Goal: Information Seeking & Learning: Check status

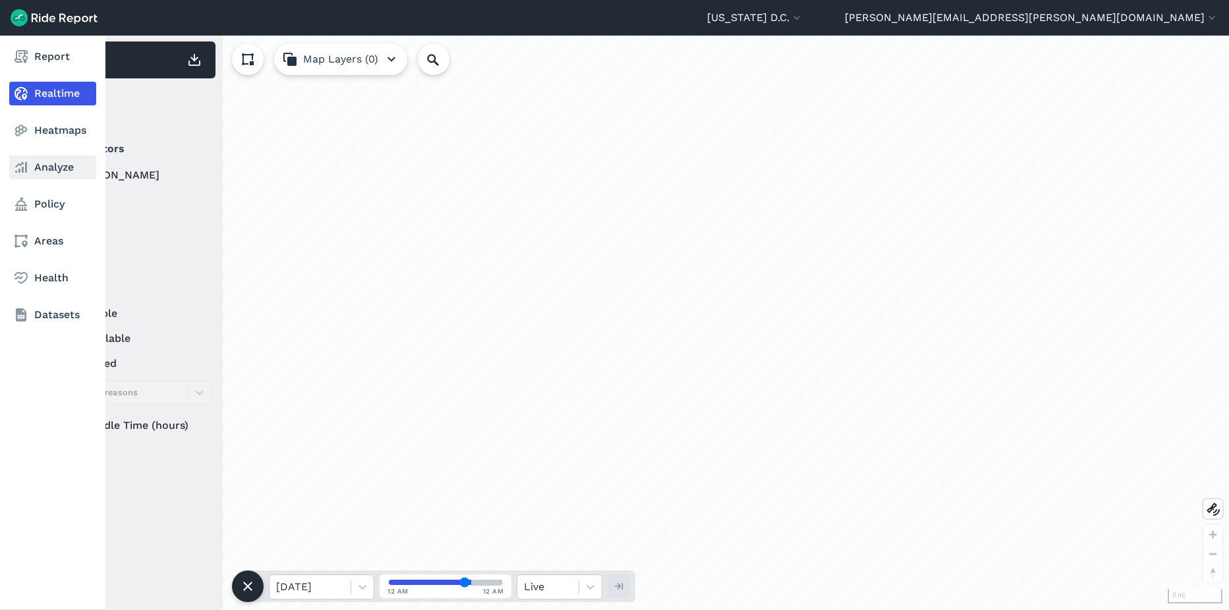
click at [42, 164] on link "Analyze" at bounding box center [52, 168] width 87 height 24
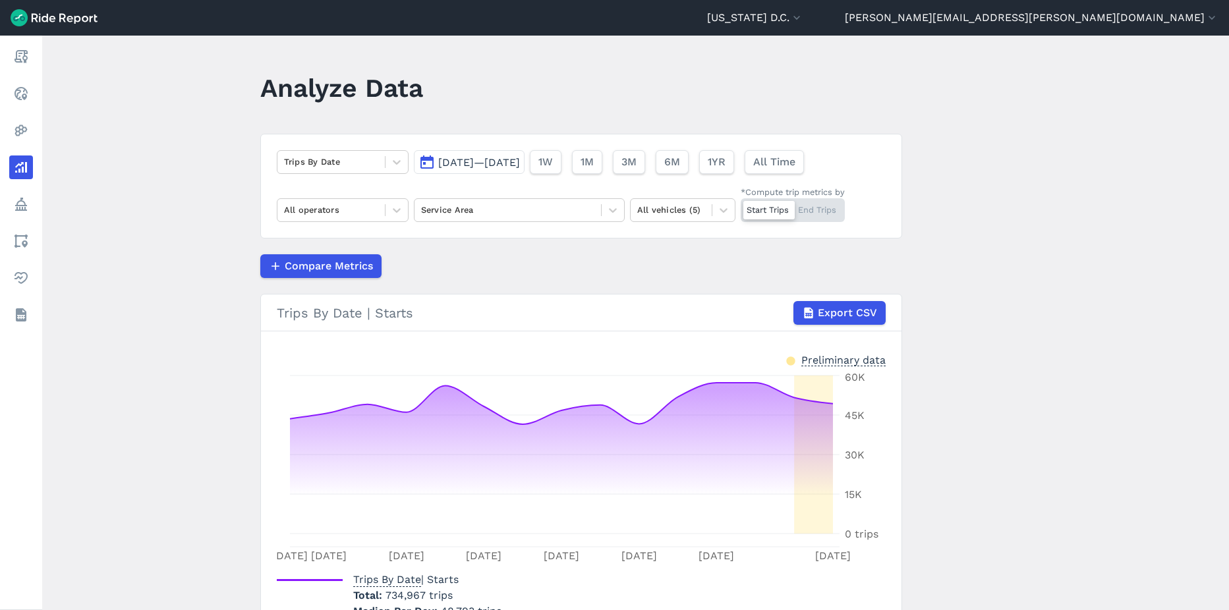
click at [454, 156] on button "[DATE]—[DATE]" at bounding box center [469, 162] width 111 height 24
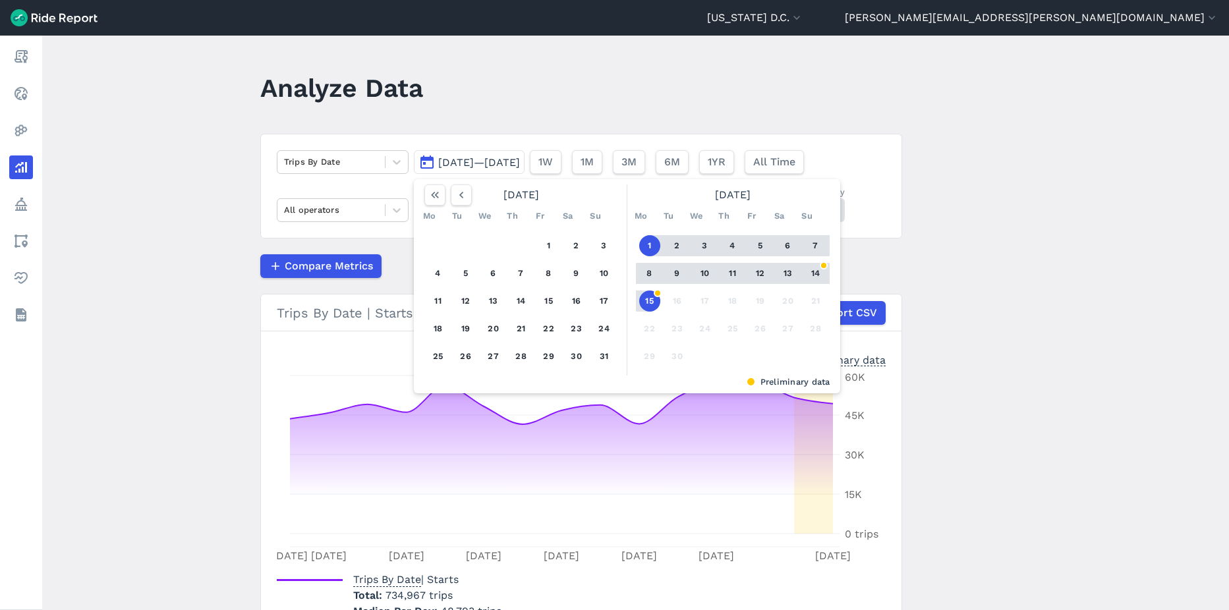
click at [639, 301] on button "15" at bounding box center [649, 301] width 21 height 21
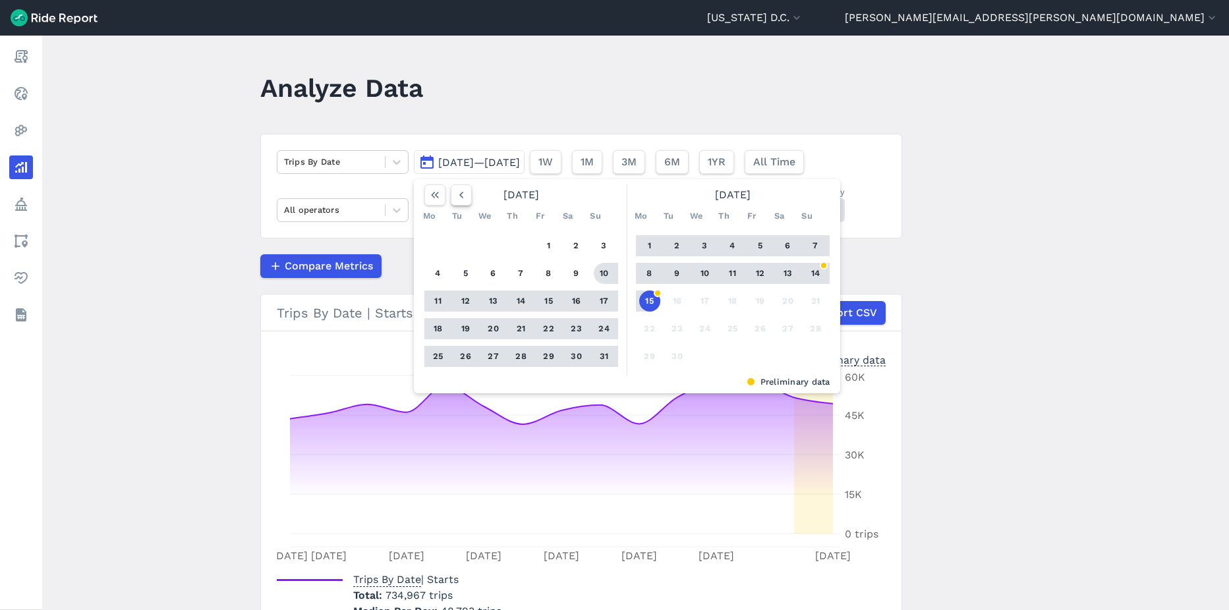
click at [463, 202] on button "button" at bounding box center [461, 195] width 21 height 21
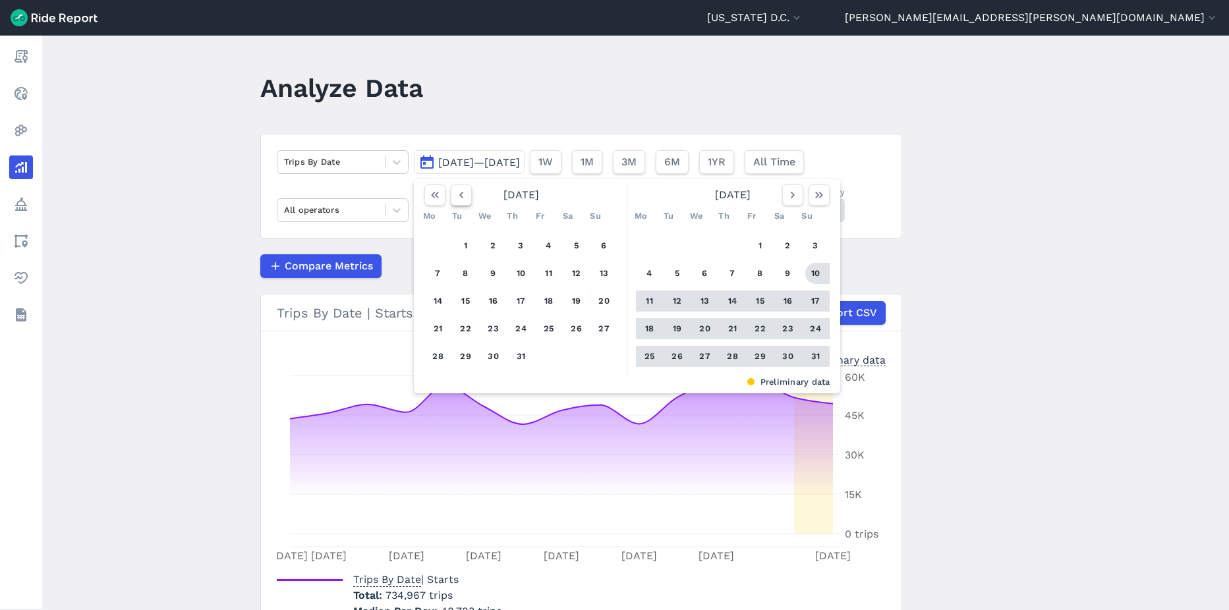
click at [463, 202] on button "button" at bounding box center [461, 195] width 21 height 21
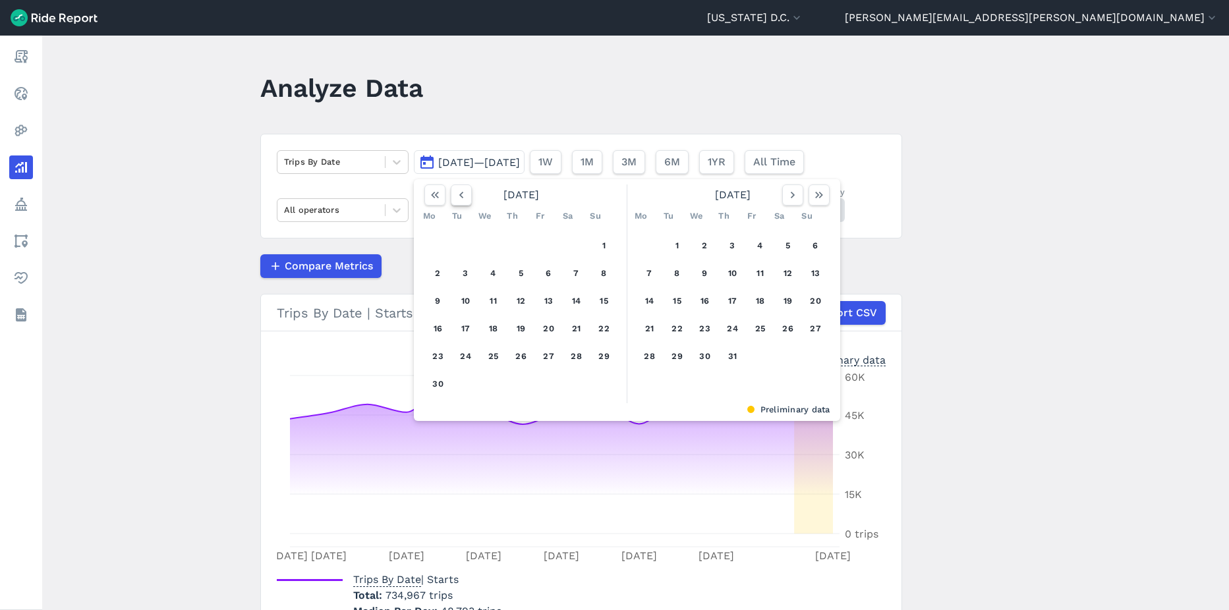
click at [463, 202] on button "button" at bounding box center [461, 195] width 21 height 21
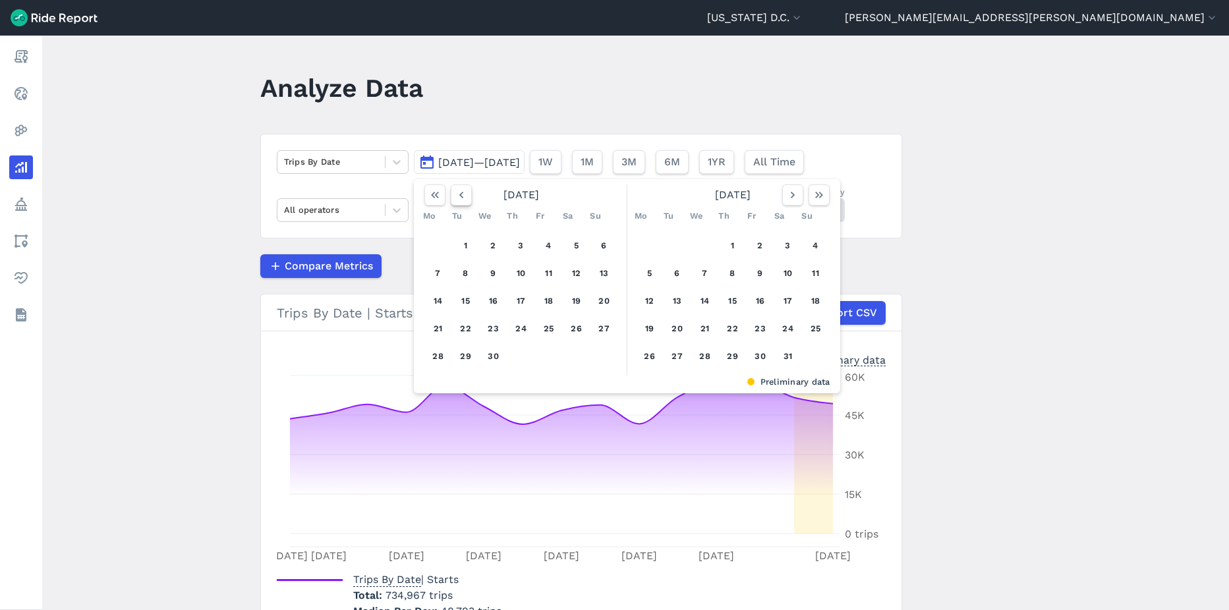
click at [463, 202] on button "button" at bounding box center [461, 195] width 21 height 21
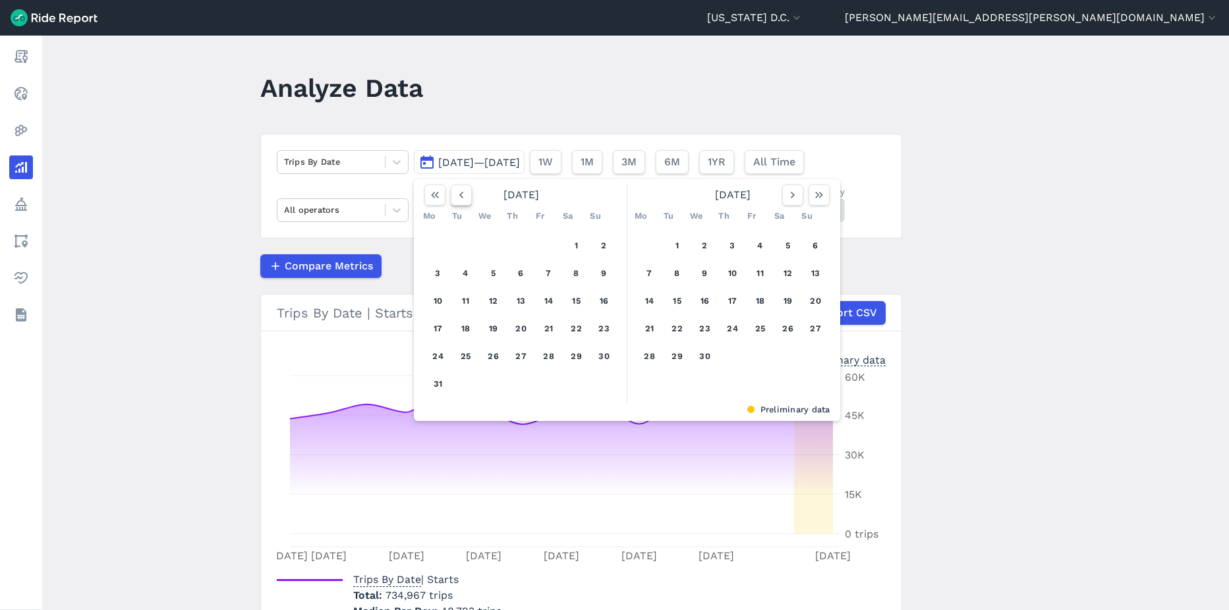
click at [463, 202] on button "button" at bounding box center [461, 195] width 21 height 21
click at [456, 203] on button "button" at bounding box center [461, 195] width 21 height 21
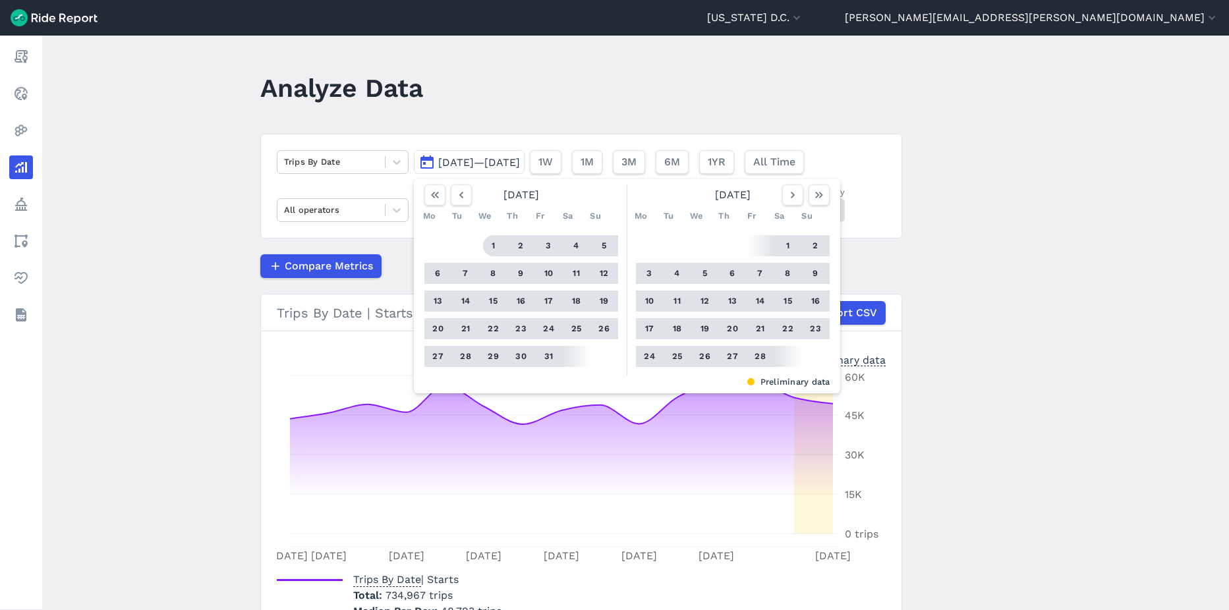
click at [486, 242] on button "1" at bounding box center [493, 245] width 21 height 21
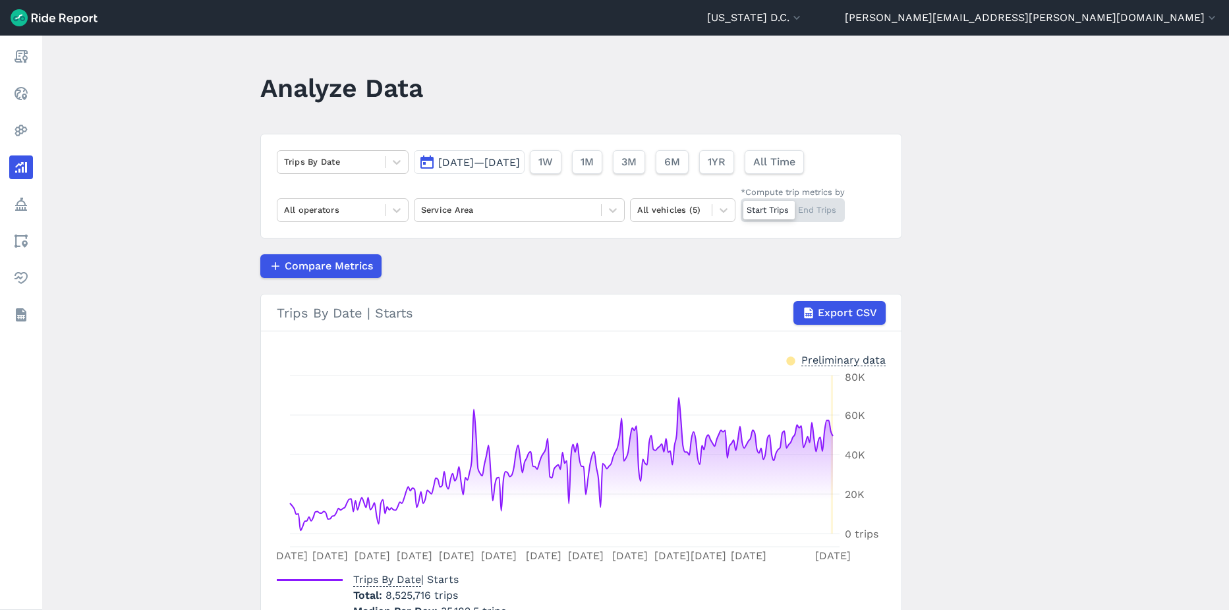
scroll to position [66, 0]
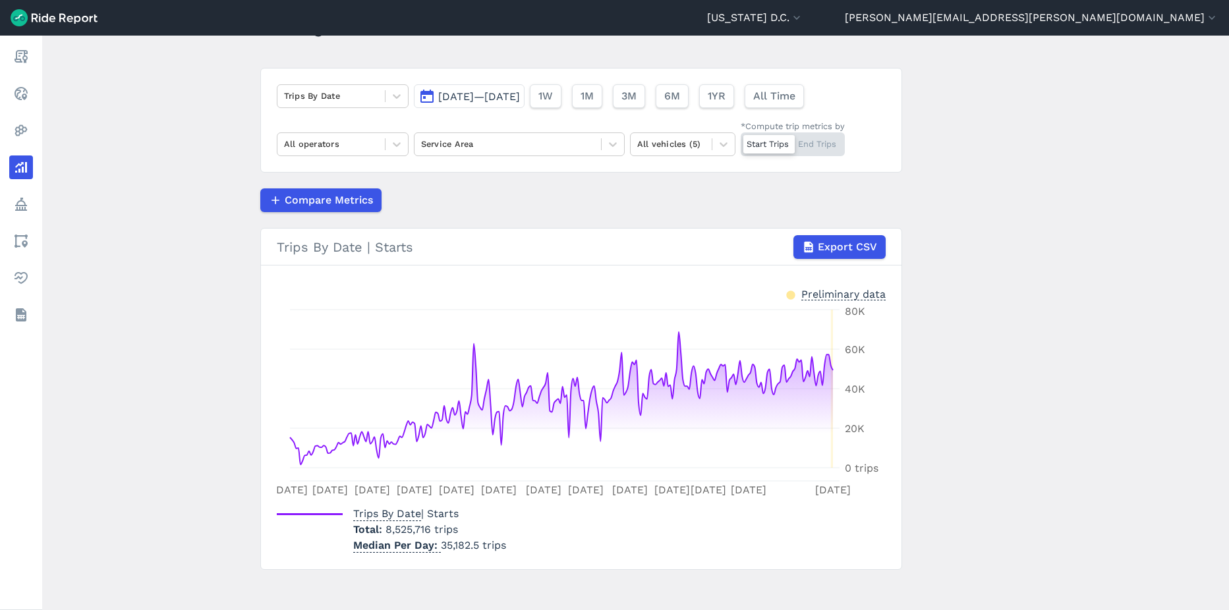
click at [387, 530] on span "8,525,716 trips" at bounding box center [422, 529] width 72 height 13
drag, startPoint x: 384, startPoint y: 530, endPoint x: 459, endPoint y: 529, distance: 74.5
click at [459, 529] on p "Total 8,525,716 trips" at bounding box center [429, 530] width 153 height 16
click at [480, 96] on span "[DATE]—[DATE]" at bounding box center [479, 96] width 82 height 13
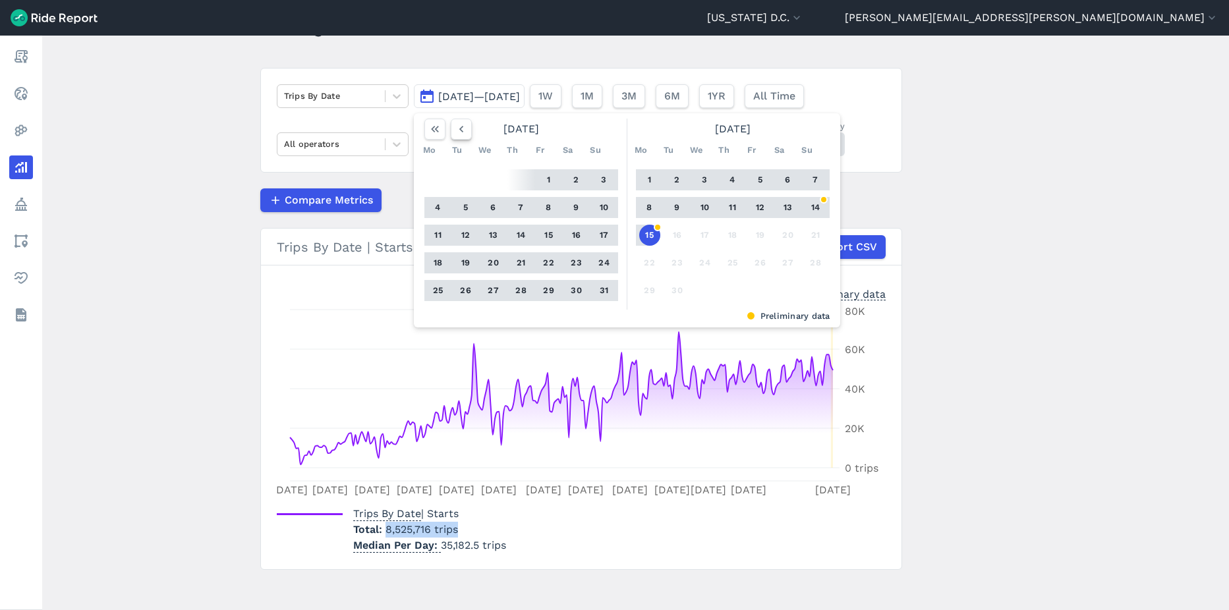
click at [463, 136] on button "button" at bounding box center [461, 129] width 21 height 21
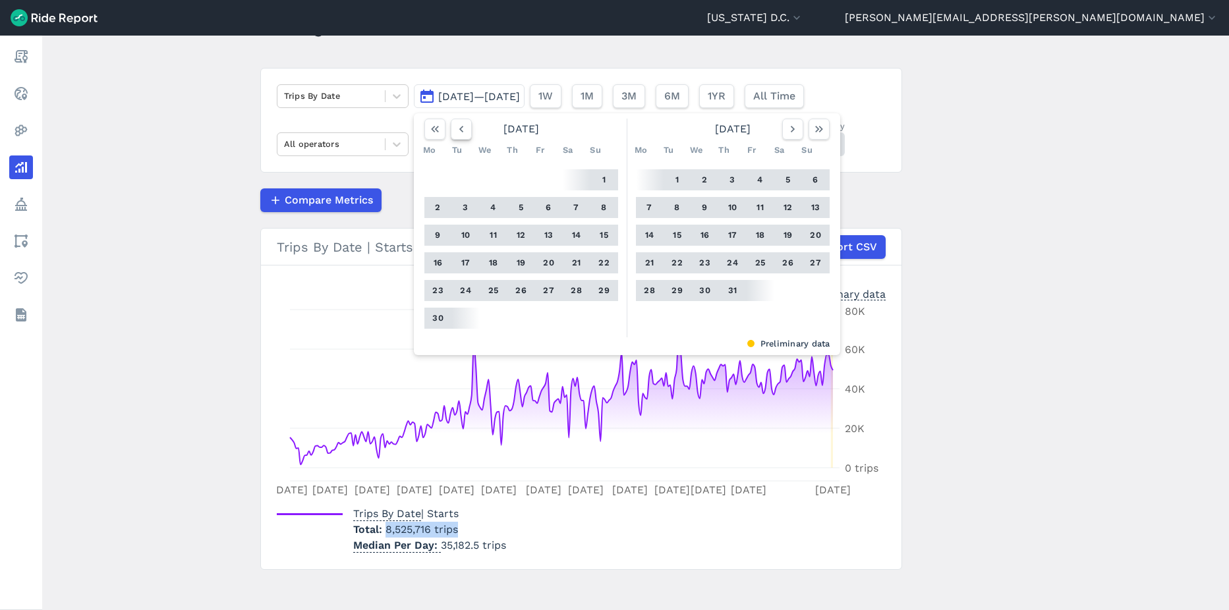
click at [463, 136] on button "button" at bounding box center [461, 129] width 21 height 21
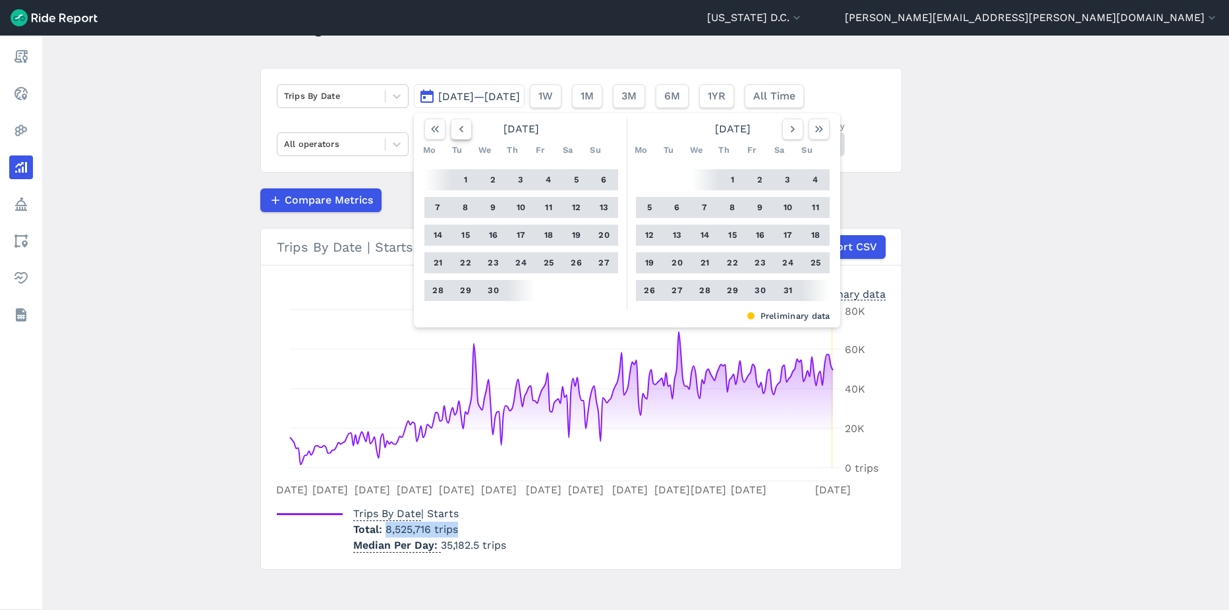
click at [463, 136] on button "button" at bounding box center [461, 129] width 21 height 21
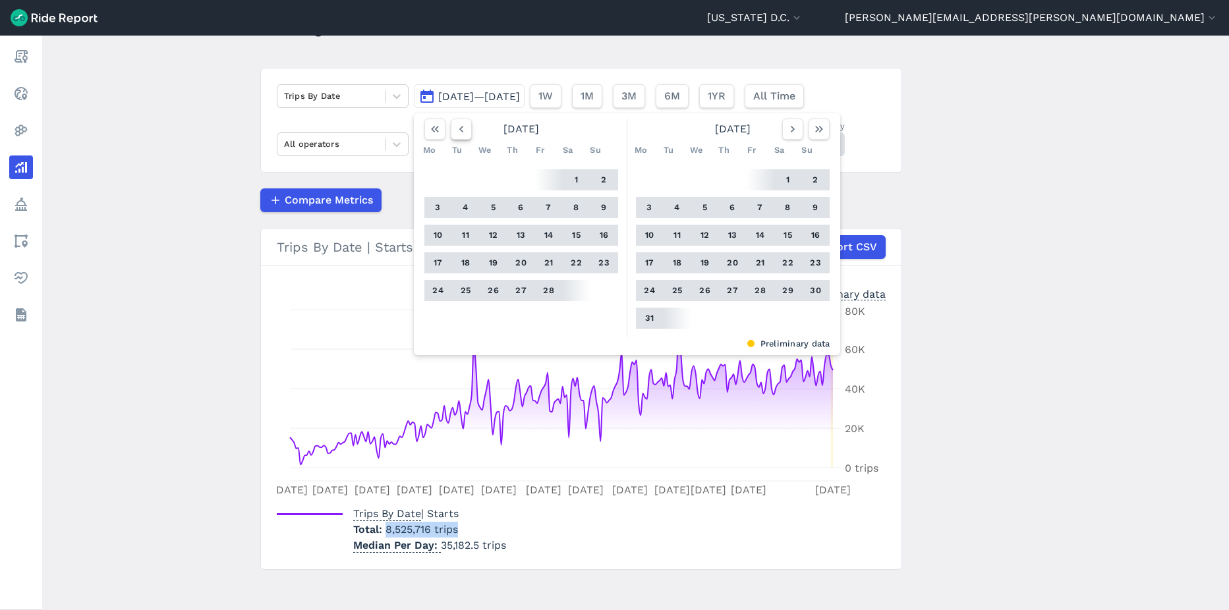
click at [463, 136] on button "button" at bounding box center [461, 129] width 21 height 21
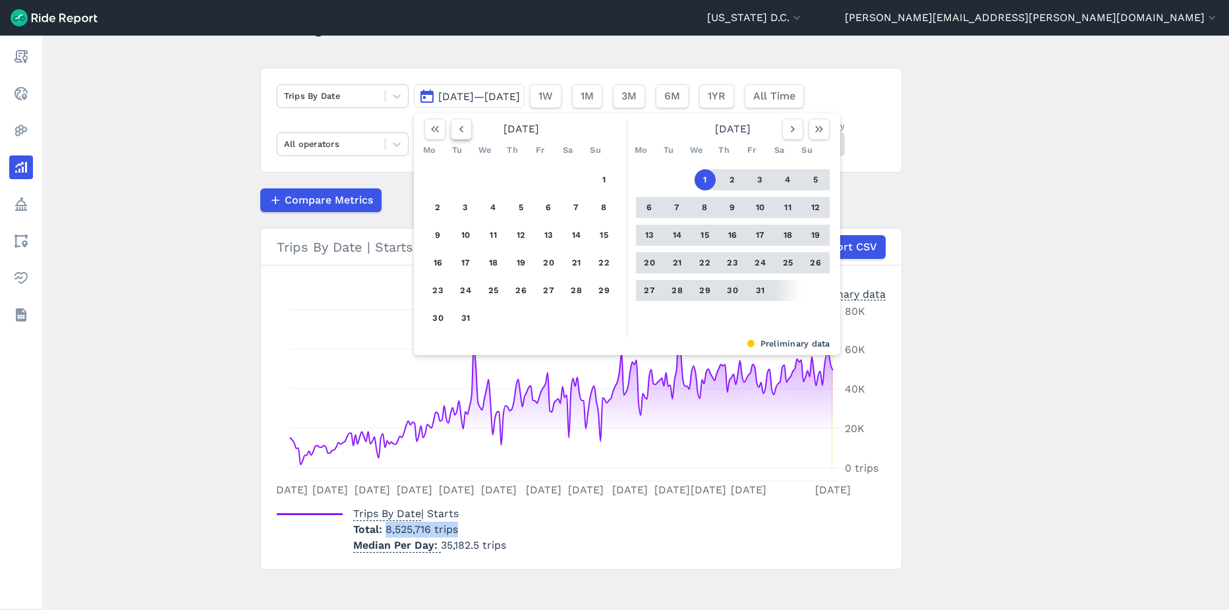
click at [463, 136] on button "button" at bounding box center [461, 129] width 21 height 21
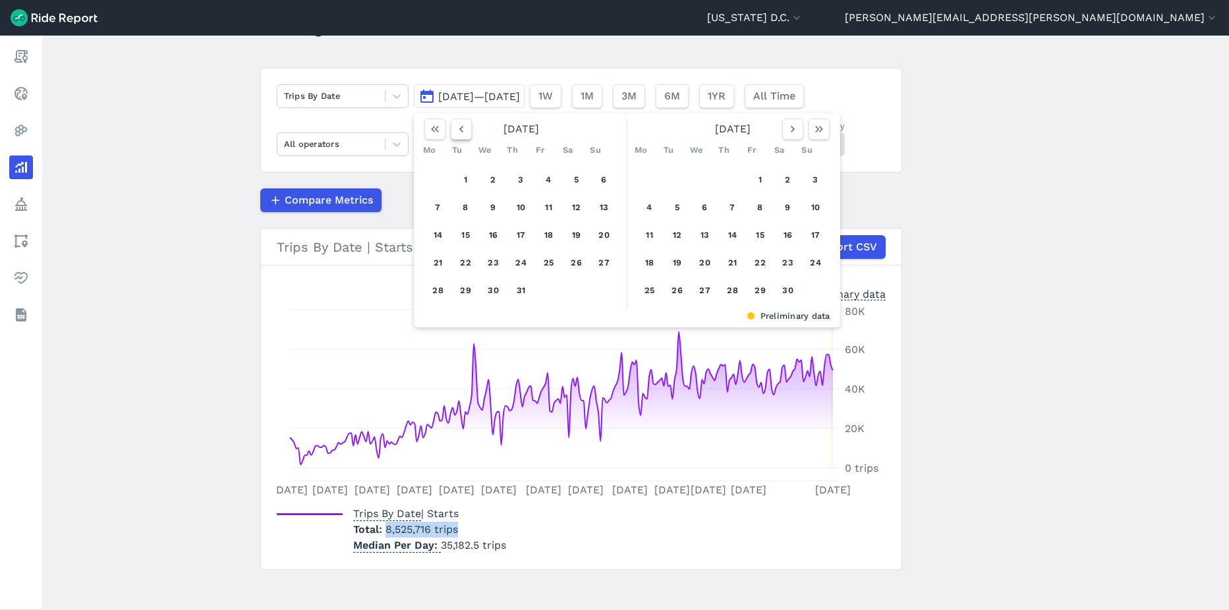
click at [463, 136] on button "button" at bounding box center [461, 129] width 21 height 21
click at [786, 136] on button "button" at bounding box center [792, 129] width 21 height 21
click at [652, 264] on button "16" at bounding box center [649, 262] width 21 height 21
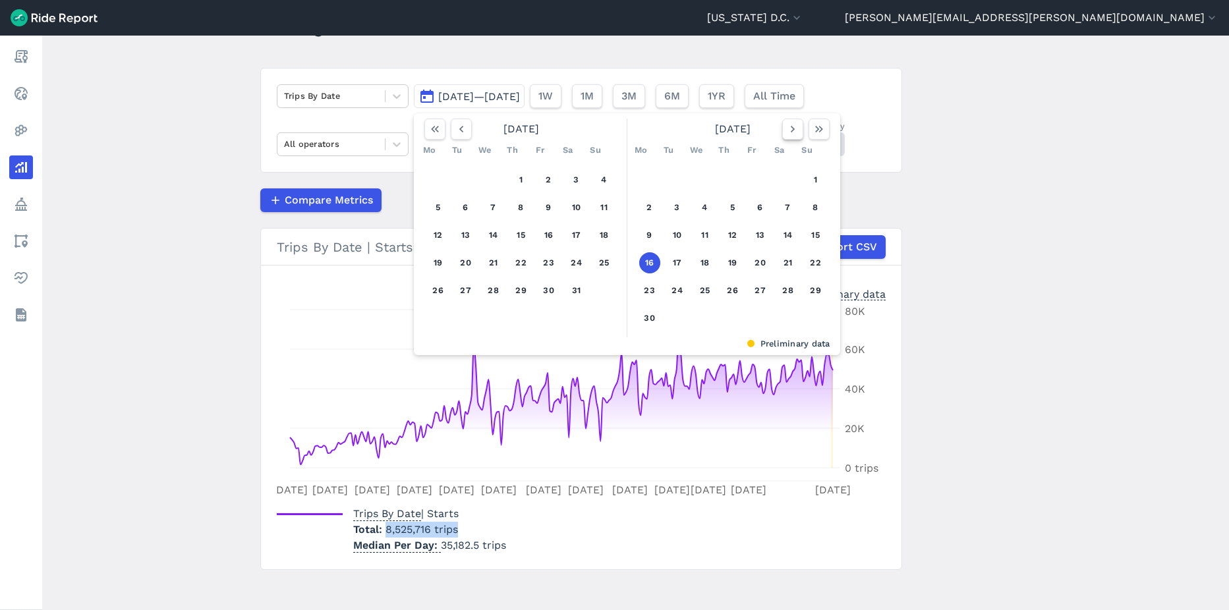
click at [788, 130] on icon "button" at bounding box center [792, 129] width 13 height 13
click at [788, 134] on icon "button" at bounding box center [792, 129] width 13 height 13
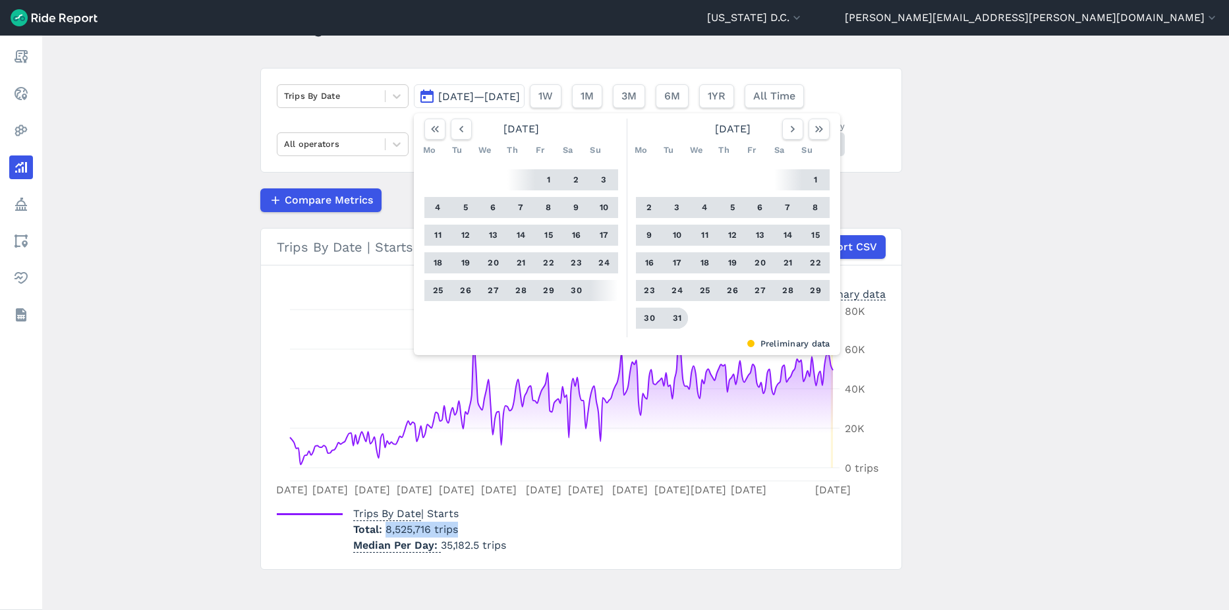
click at [671, 323] on button "31" at bounding box center [677, 318] width 21 height 21
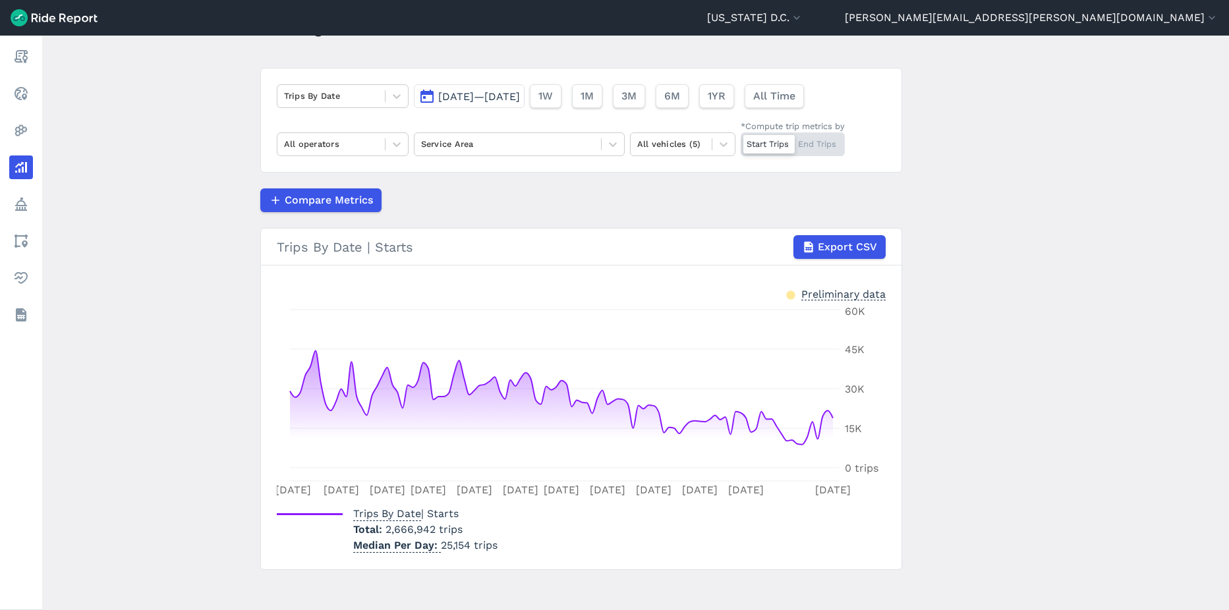
click at [500, 97] on span "[DATE]—[DATE]" at bounding box center [479, 96] width 82 height 13
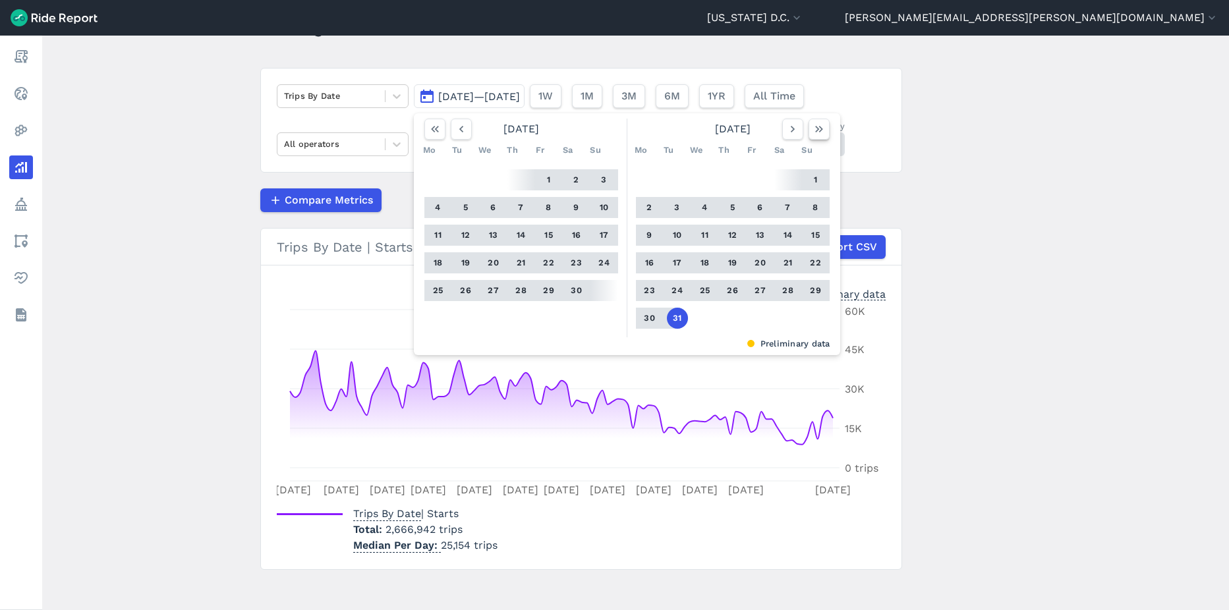
click at [823, 132] on icon "button" at bounding box center [819, 129] width 13 height 13
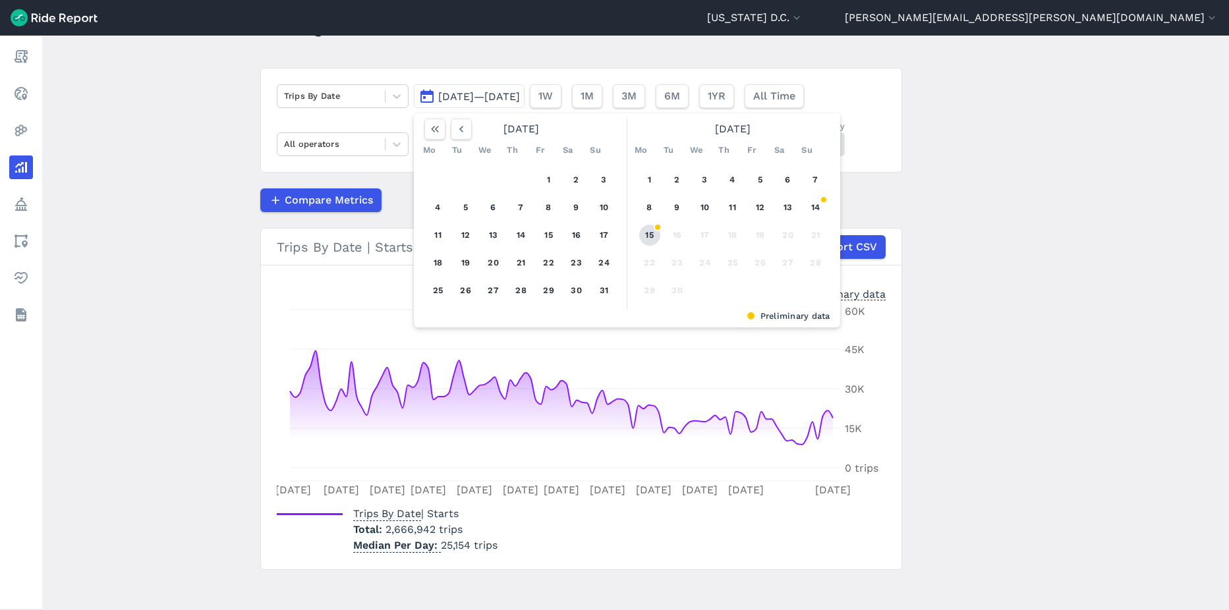
click at [644, 239] on button "15" at bounding box center [649, 235] width 21 height 21
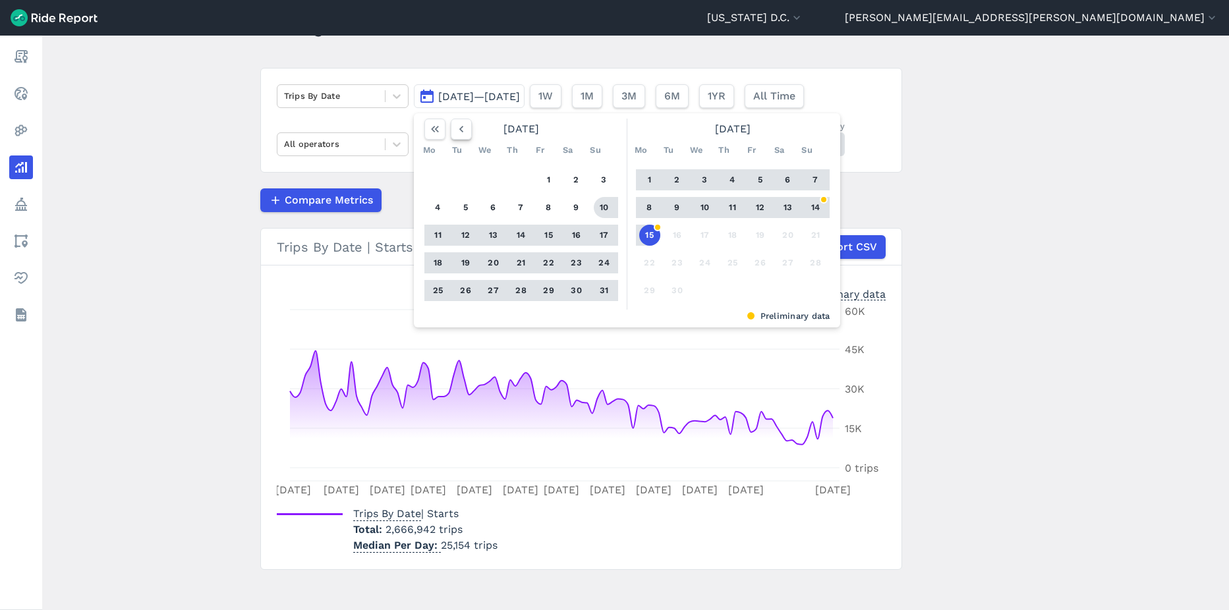
click at [463, 133] on icon "button" at bounding box center [461, 129] width 13 height 13
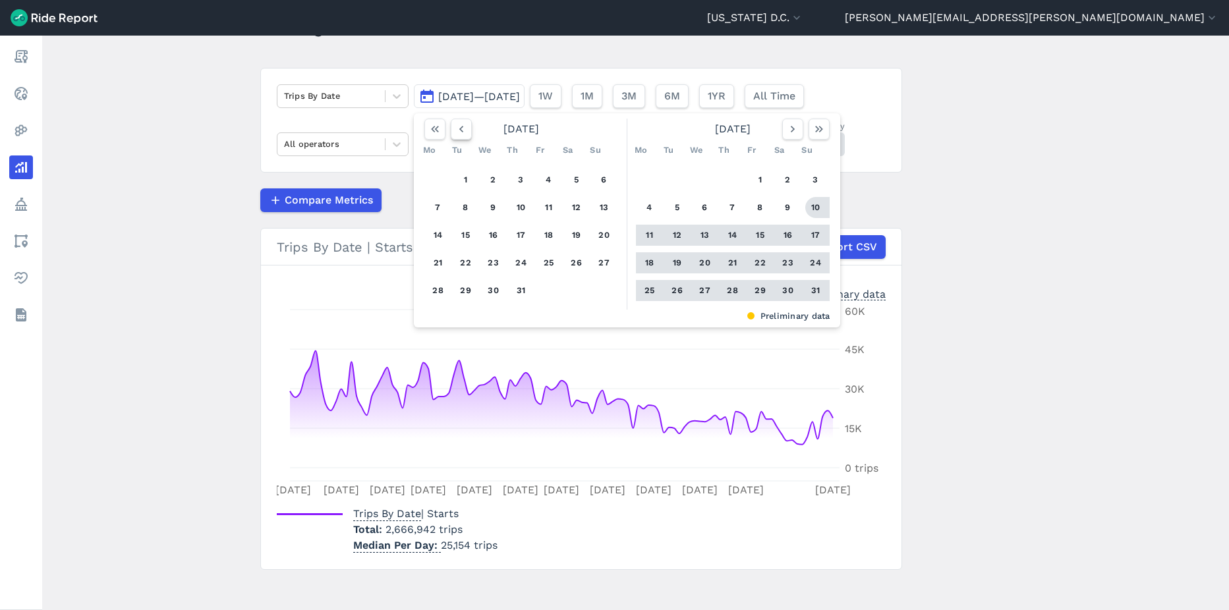
click at [463, 133] on icon "button" at bounding box center [461, 129] width 13 height 13
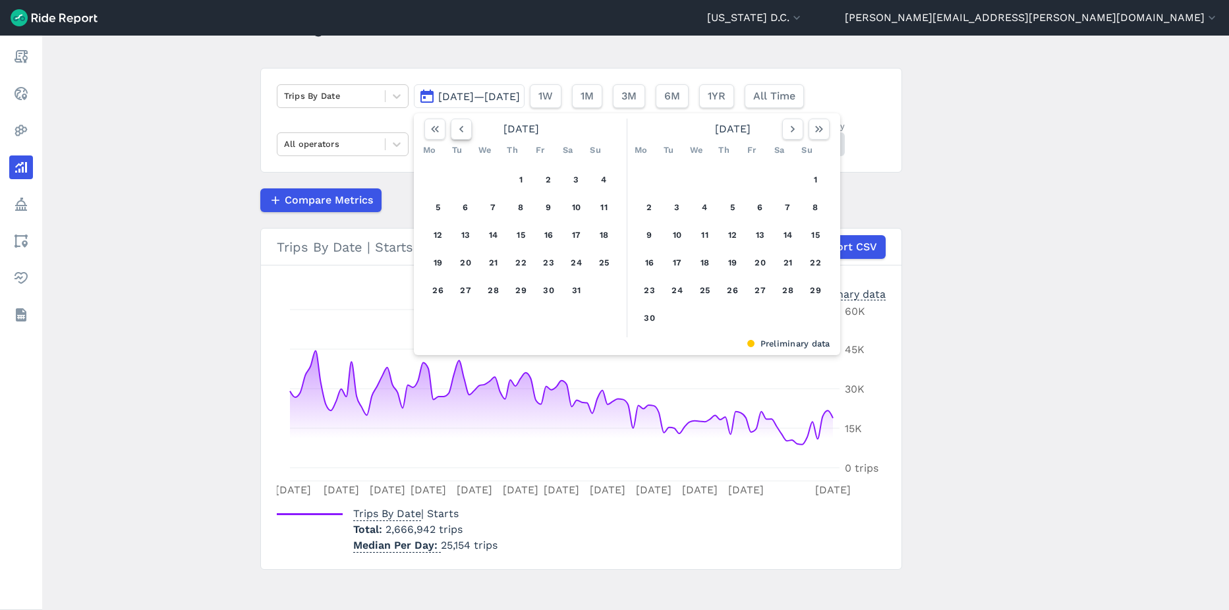
click at [463, 133] on icon "button" at bounding box center [461, 129] width 13 height 13
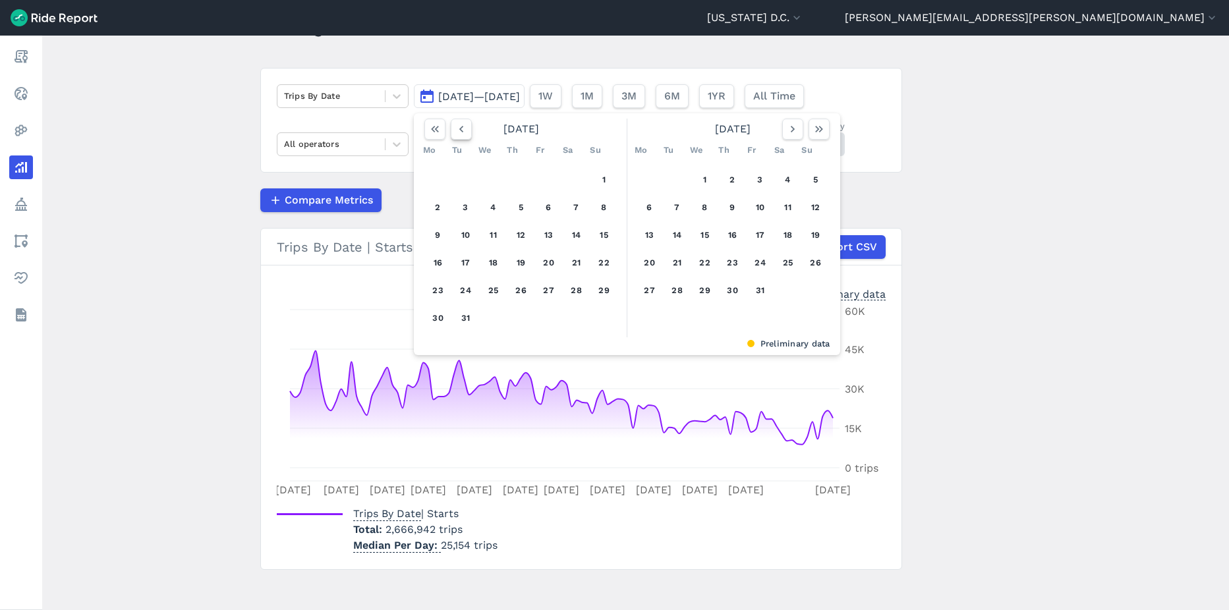
click at [463, 133] on icon "button" at bounding box center [461, 129] width 13 height 13
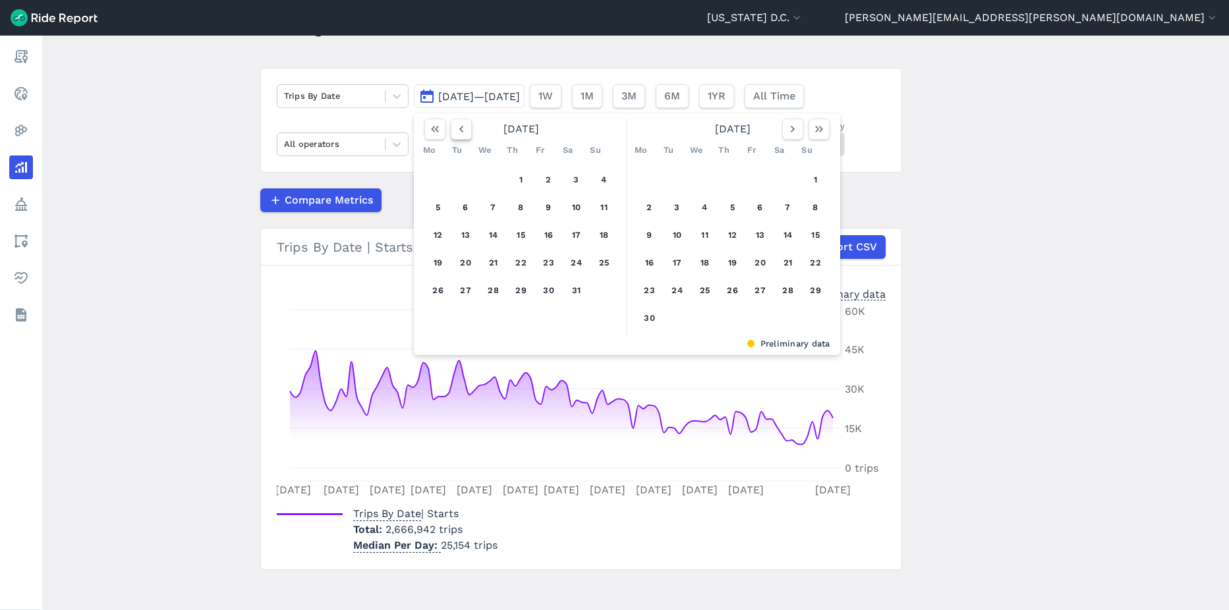
click at [463, 133] on icon "button" at bounding box center [461, 129] width 13 height 13
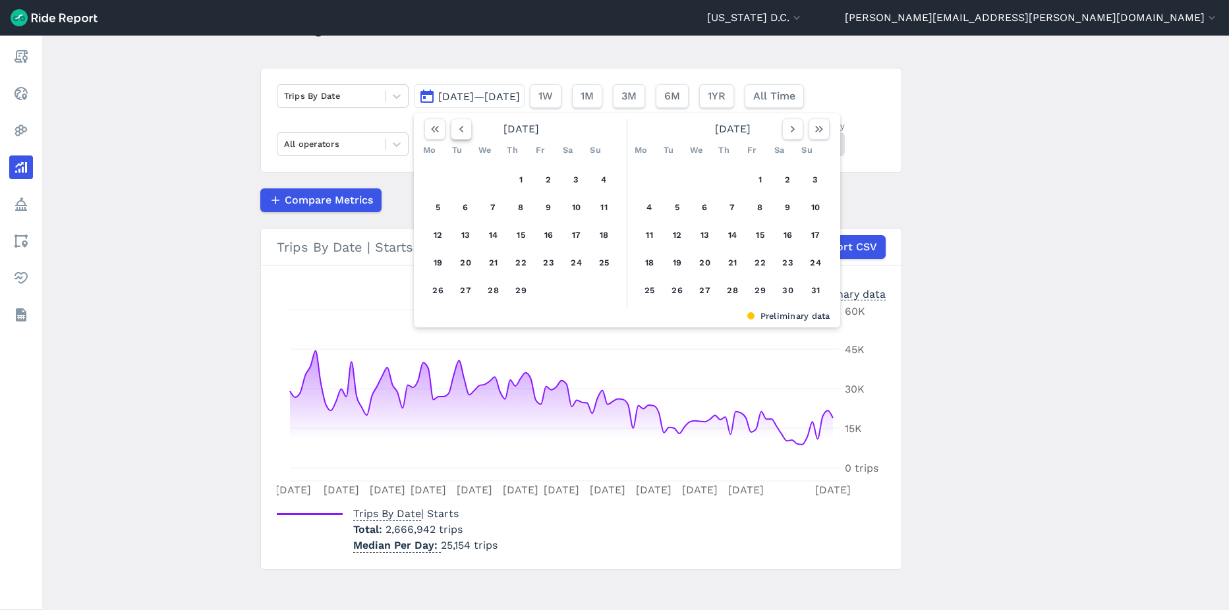
click at [463, 133] on icon "button" at bounding box center [461, 129] width 13 height 13
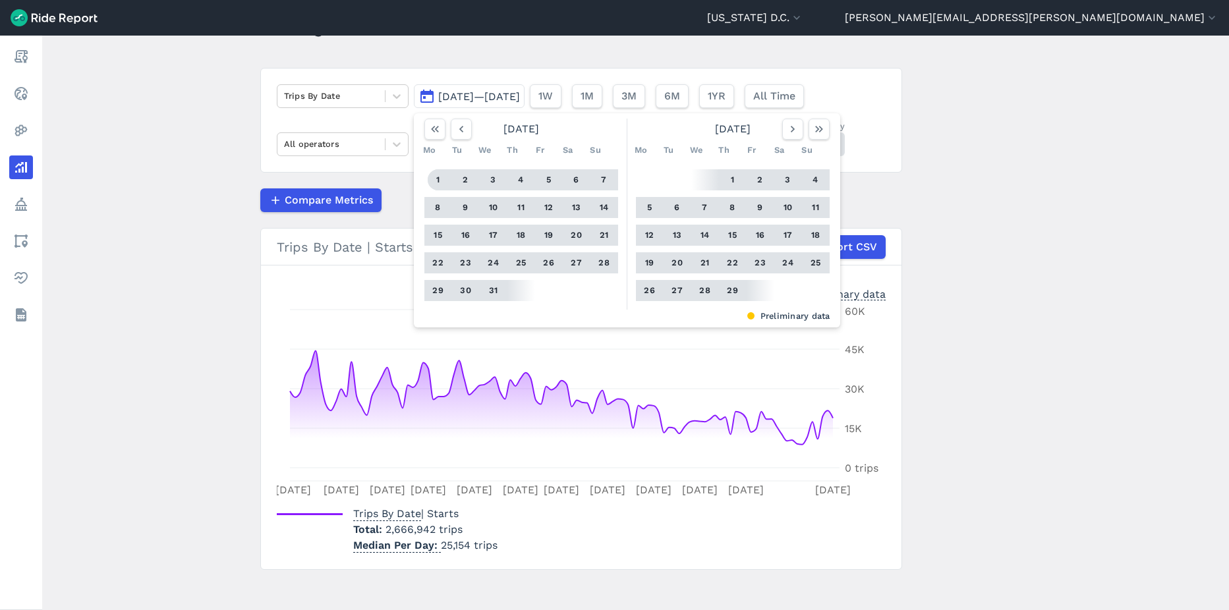
click at [438, 177] on button "1" at bounding box center [438, 179] width 21 height 21
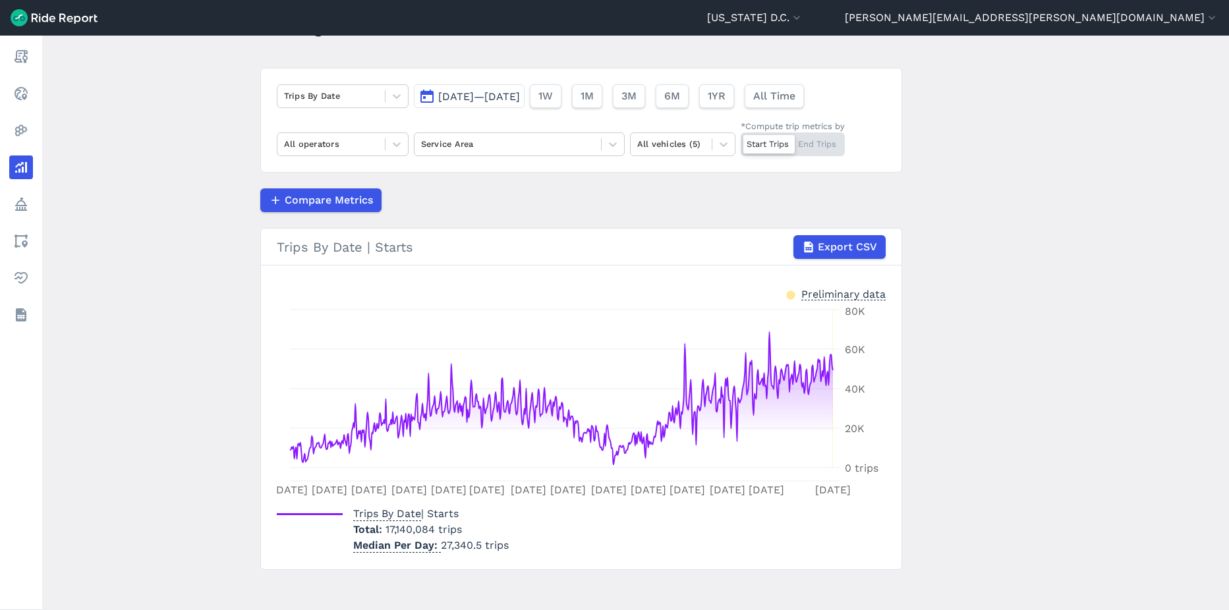
click at [471, 101] on span "[DATE]—[DATE]" at bounding box center [479, 96] width 82 height 13
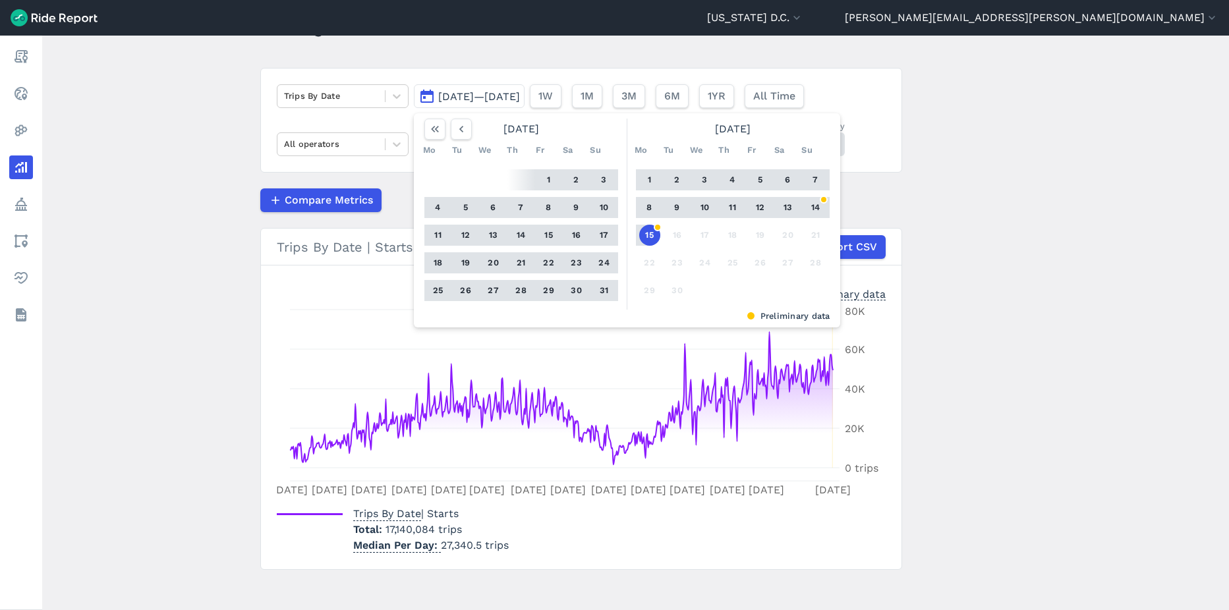
click at [649, 232] on button "15" at bounding box center [649, 235] width 21 height 21
click at [461, 121] on button "button" at bounding box center [461, 129] width 21 height 21
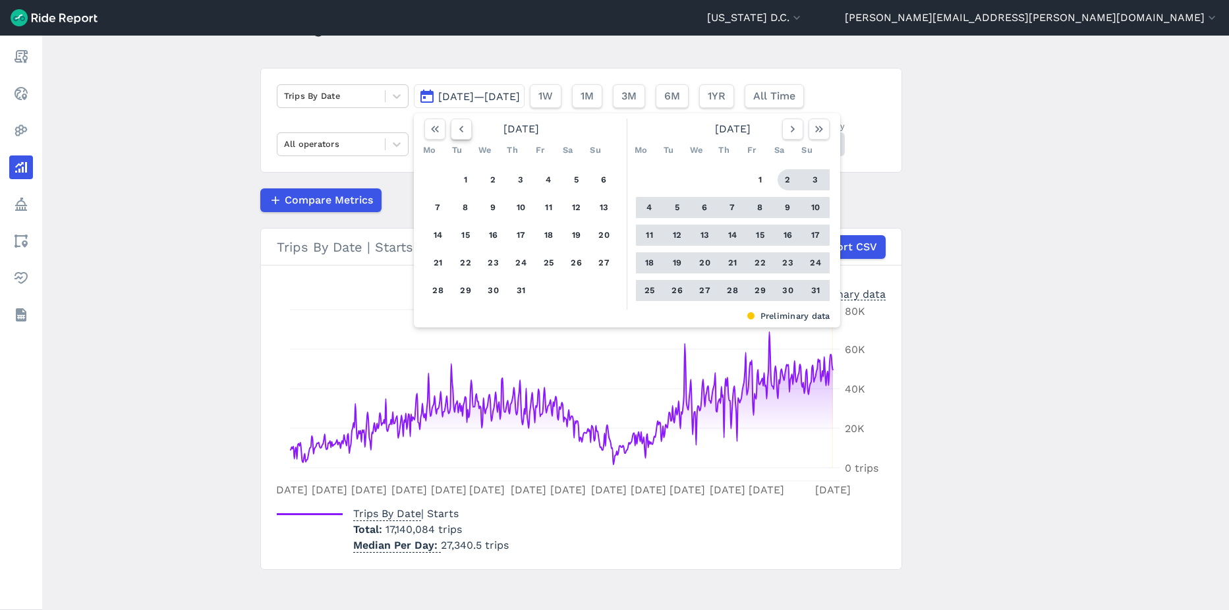
click at [461, 121] on button "button" at bounding box center [461, 129] width 21 height 21
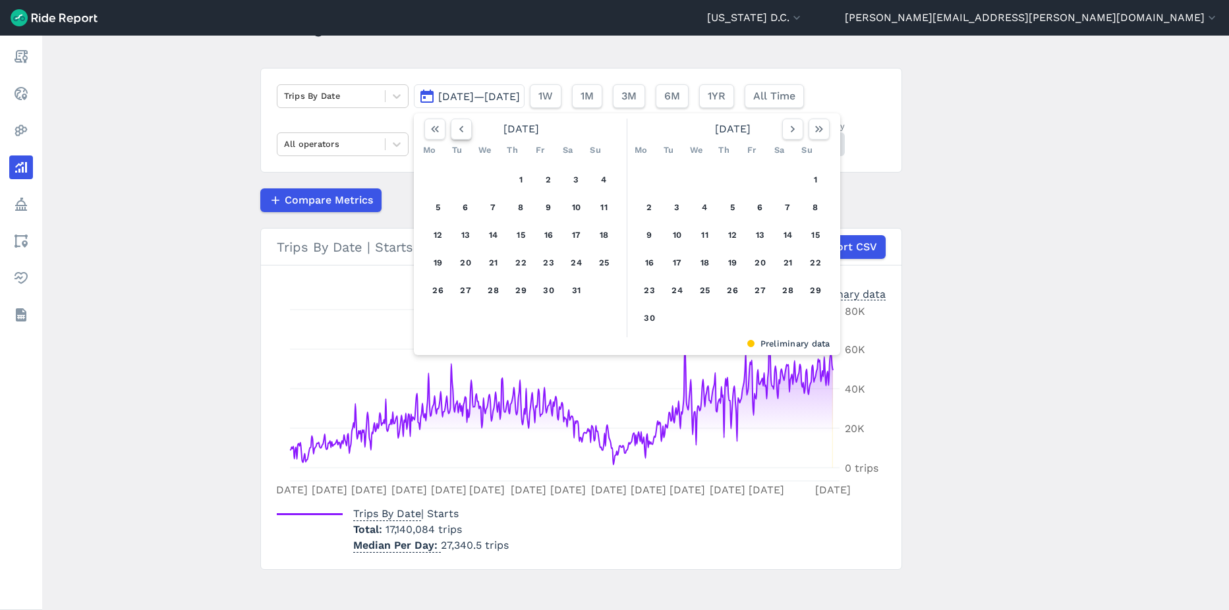
click at [461, 121] on button "button" at bounding box center [461, 129] width 21 height 21
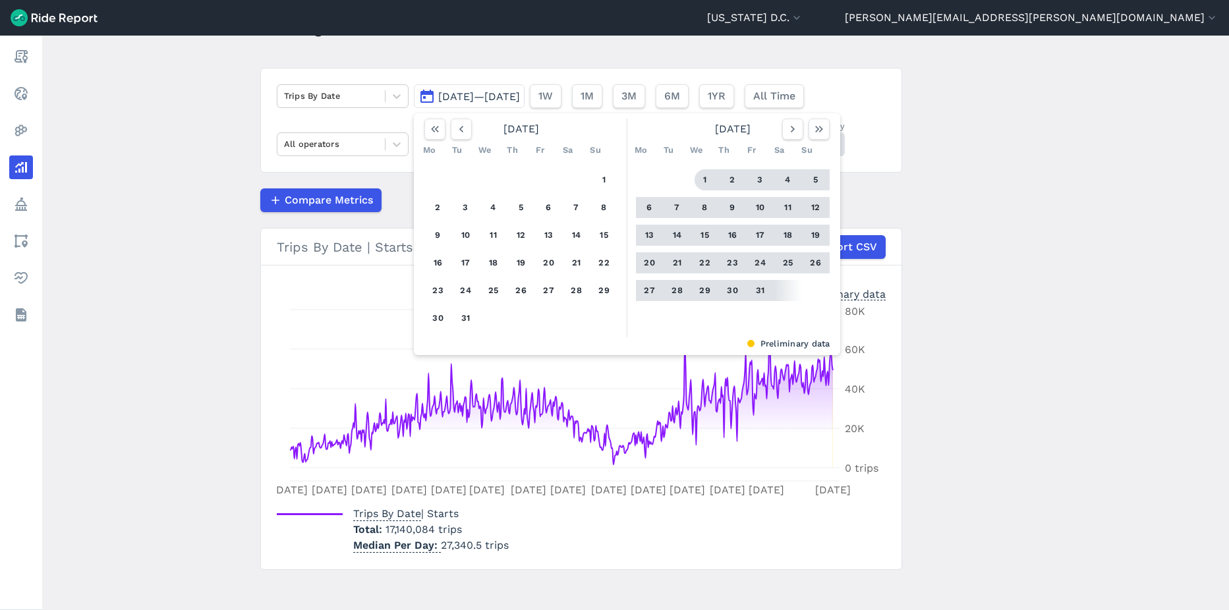
click at [699, 183] on button "1" at bounding box center [705, 179] width 21 height 21
